Goal: Navigation & Orientation: Find specific page/section

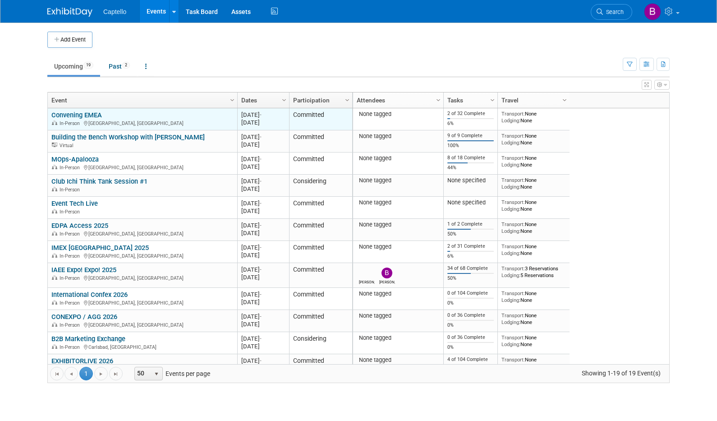
drag, startPoint x: 361, startPoint y: 116, endPoint x: 207, endPoint y: 116, distance: 154.8
click at [358, 116] on div "None tagged" at bounding box center [398, 114] width 83 height 7
click at [90, 116] on link "Convening EMEA" at bounding box center [76, 115] width 51 height 8
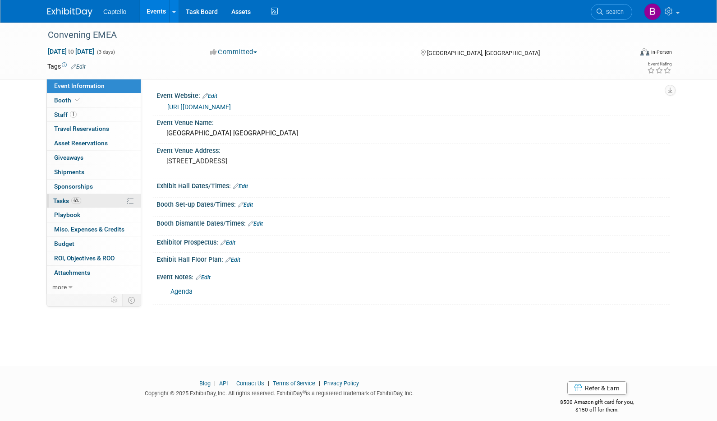
click at [66, 196] on link "6% Tasks 6%" at bounding box center [94, 201] width 94 height 14
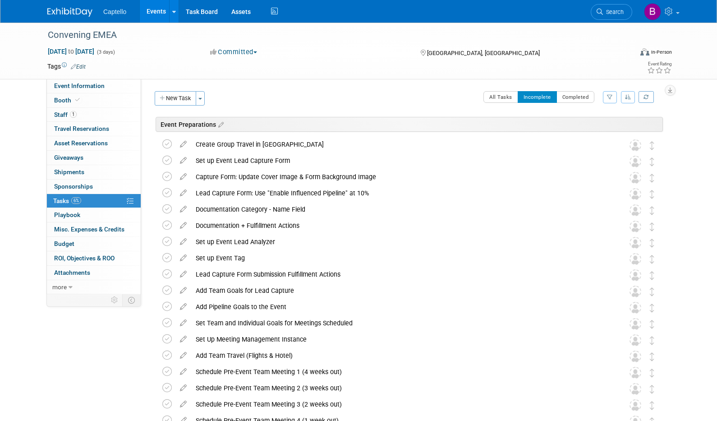
click at [153, 9] on link "Events" at bounding box center [156, 11] width 33 height 23
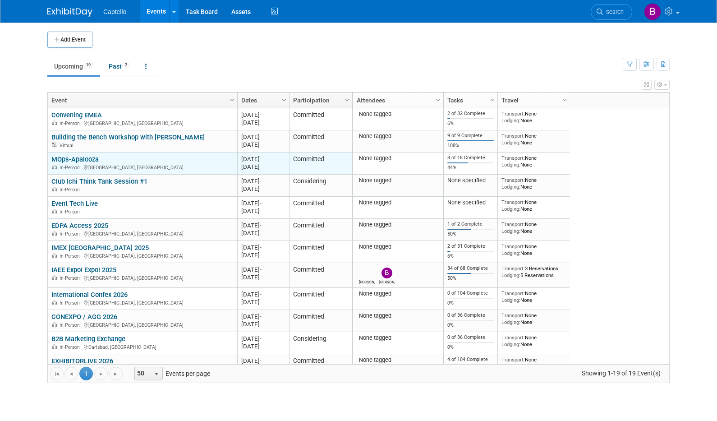
drag, startPoint x: 242, startPoint y: 158, endPoint x: 276, endPoint y: 166, distance: 34.7
click at [276, 165] on div "20251027 [DATE] - [DATE]" at bounding box center [263, 162] width 44 height 15
click at [276, 166] on div "[DATE]" at bounding box center [263, 167] width 44 height 8
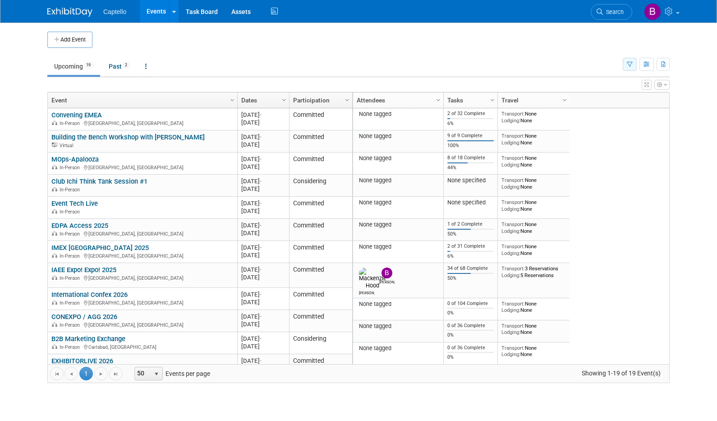
click at [631, 62] on icon "button" at bounding box center [630, 65] width 6 height 6
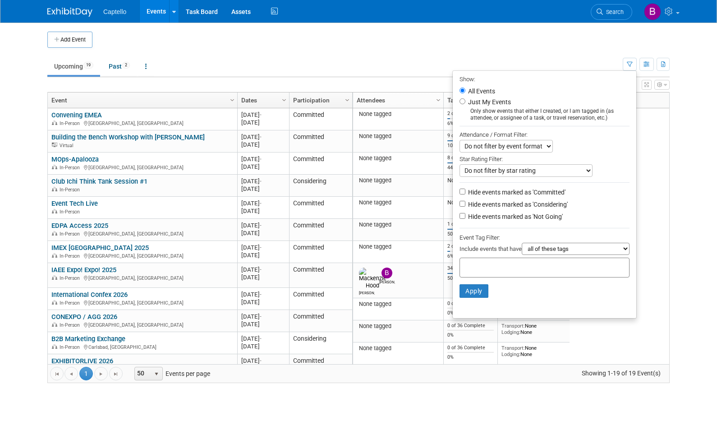
click at [569, 52] on td "Upcoming 19 Past 2 All Events 21 Past and Upcoming Grouped Annually Events grou…" at bounding box center [335, 62] width 576 height 29
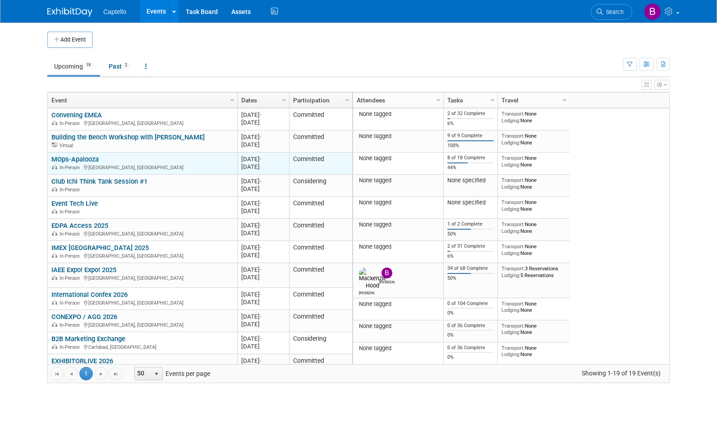
click at [93, 157] on link "MOps-Apalooza" at bounding box center [74, 159] width 47 height 8
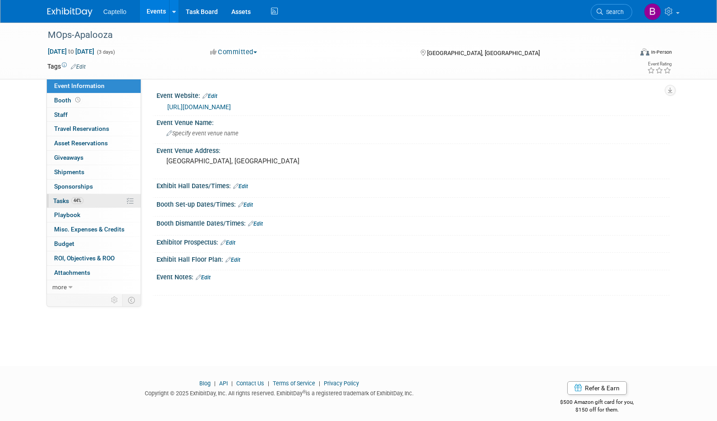
click at [60, 197] on link "44% Tasks 44%" at bounding box center [94, 201] width 94 height 14
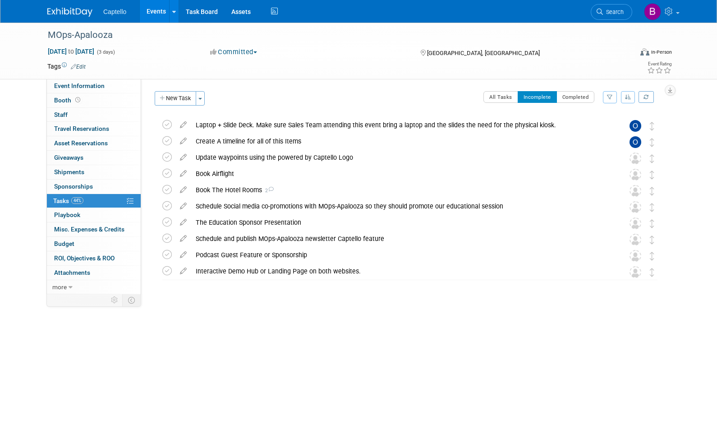
click at [153, 10] on link "Events" at bounding box center [156, 11] width 33 height 23
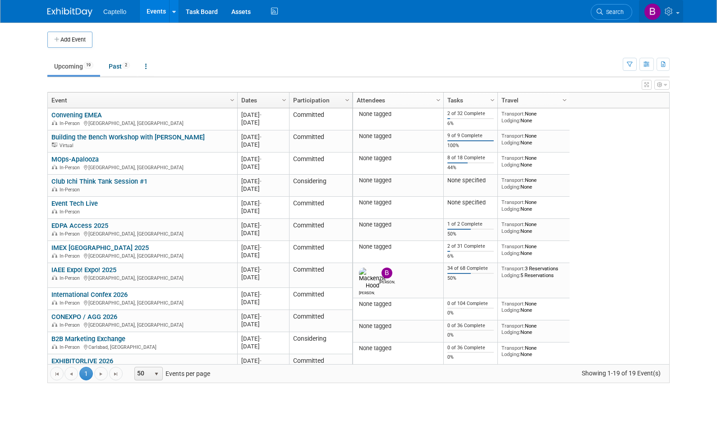
click at [675, 12] on link at bounding box center [661, 11] width 44 height 23
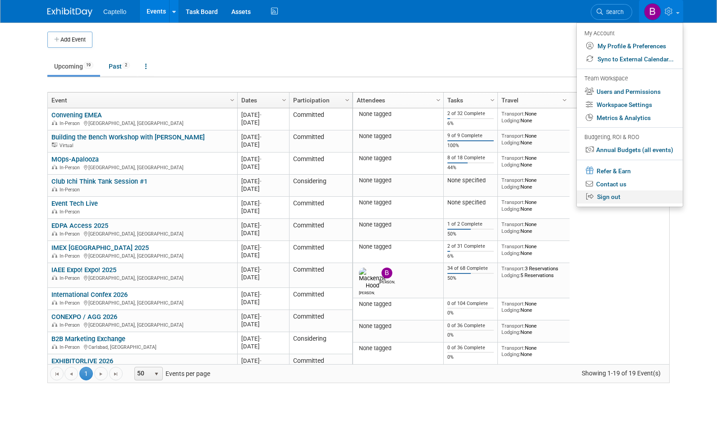
click at [607, 200] on link "Sign out" at bounding box center [630, 196] width 106 height 13
